Goal: Task Accomplishment & Management: Use online tool/utility

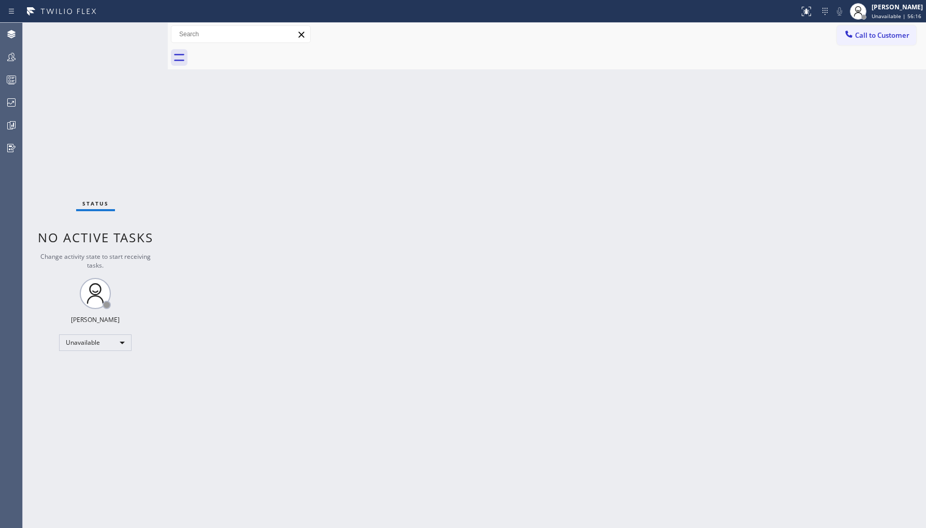
click at [19, 54] on div at bounding box center [11, 57] width 23 height 12
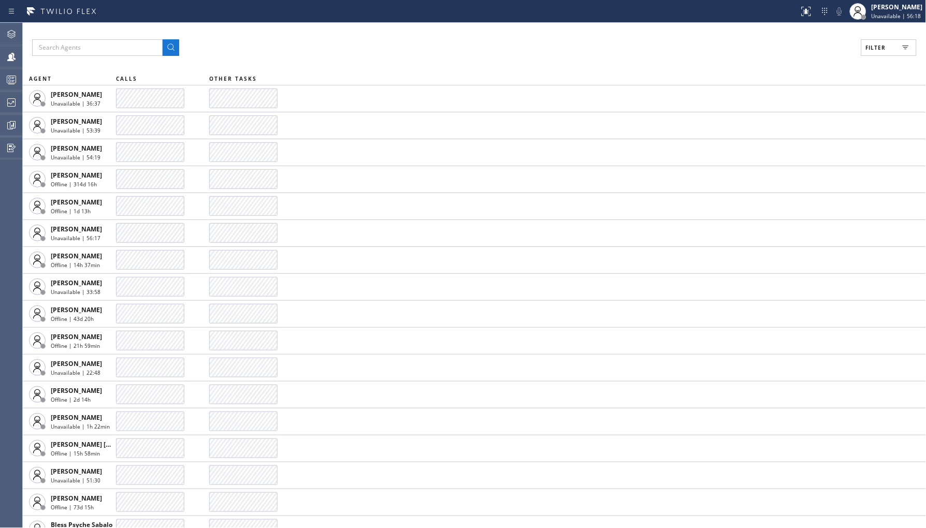
click at [887, 49] on button "Filter" at bounding box center [888, 47] width 55 height 17
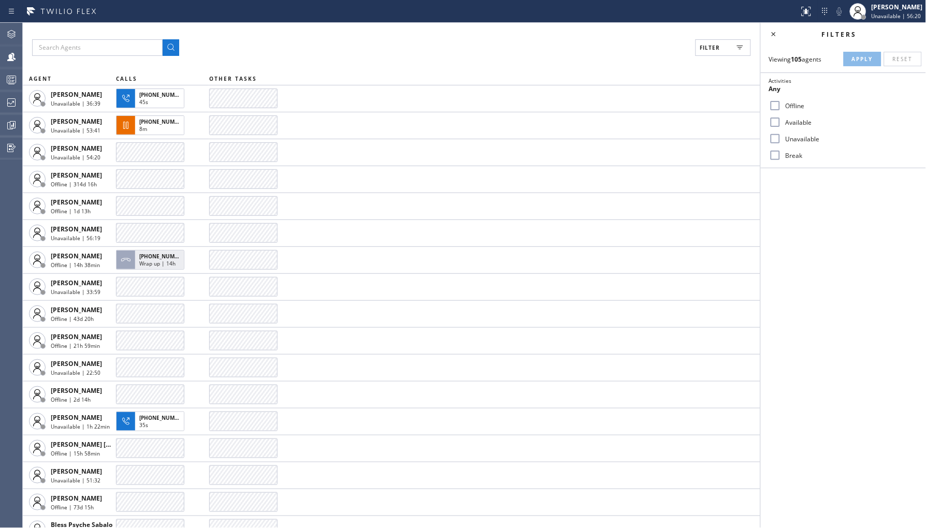
click at [805, 141] on label "Unavailable" at bounding box center [850, 139] width 136 height 9
click at [782, 141] on input "Unavailable" at bounding box center [775, 139] width 12 height 12
checkbox input "true"
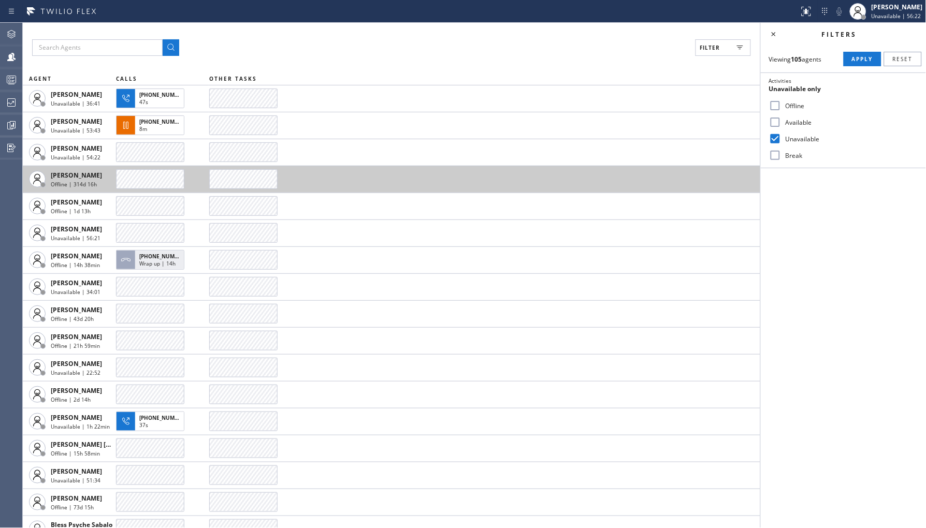
click at [158, 126] on div "8m" at bounding box center [159, 129] width 40 height 9
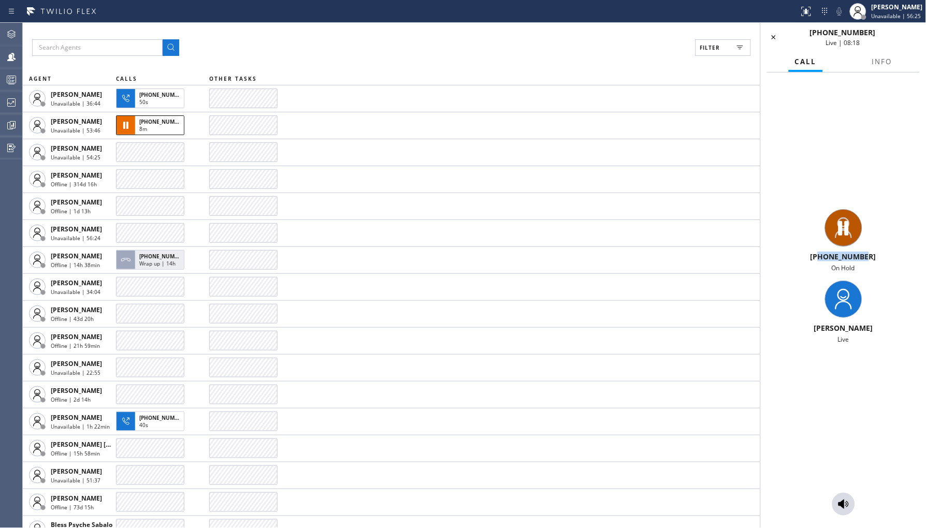
drag, startPoint x: 822, startPoint y: 254, endPoint x: 864, endPoint y: 260, distance: 42.8
click at [864, 260] on span "[PHONE_NUMBER]" at bounding box center [844, 257] width 66 height 10
copy span "9547079317"
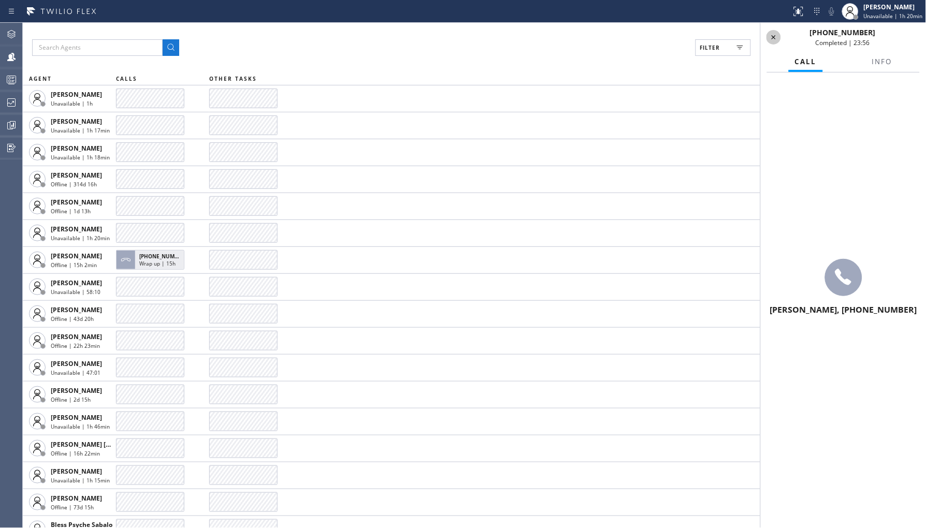
click at [779, 35] on icon at bounding box center [774, 37] width 12 height 12
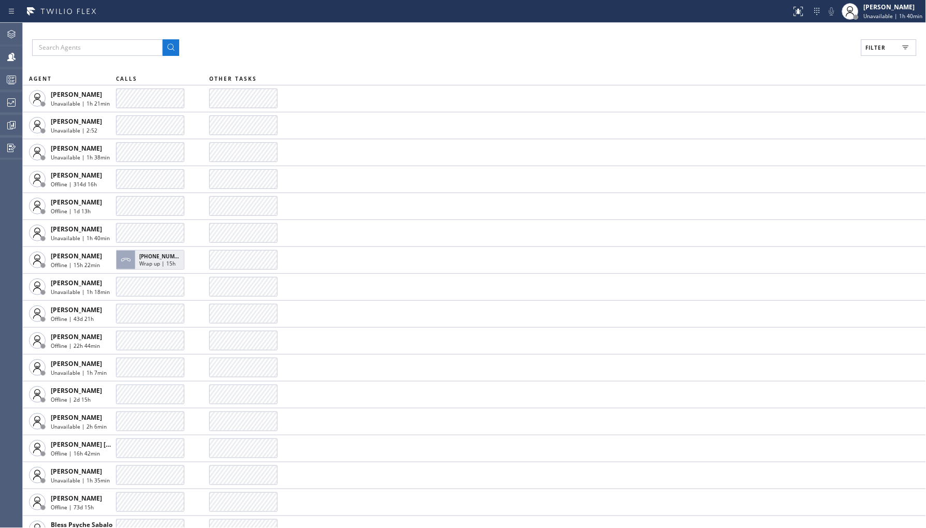
click at [875, 52] on button "Filter" at bounding box center [888, 47] width 55 height 17
click at [863, 57] on span "Apply" at bounding box center [862, 58] width 21 height 7
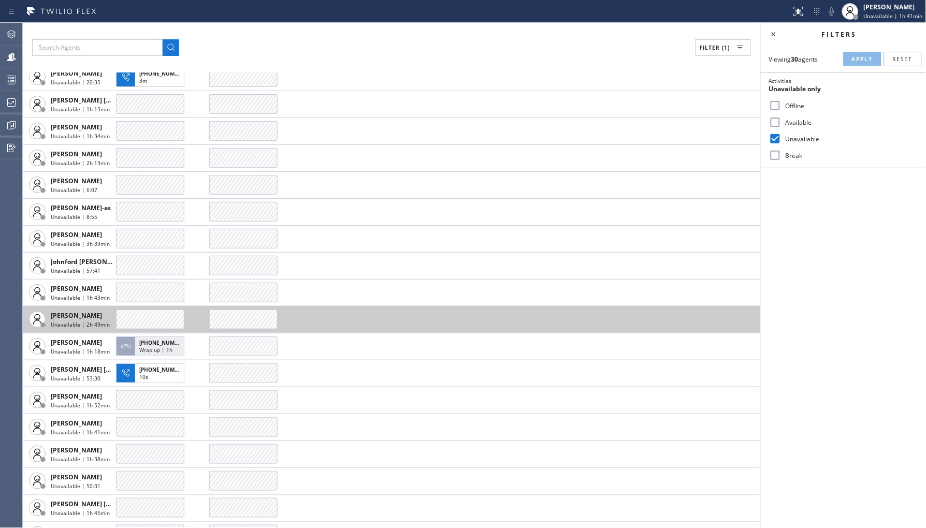
scroll to position [365, 0]
